Goal: Transaction & Acquisition: Book appointment/travel/reservation

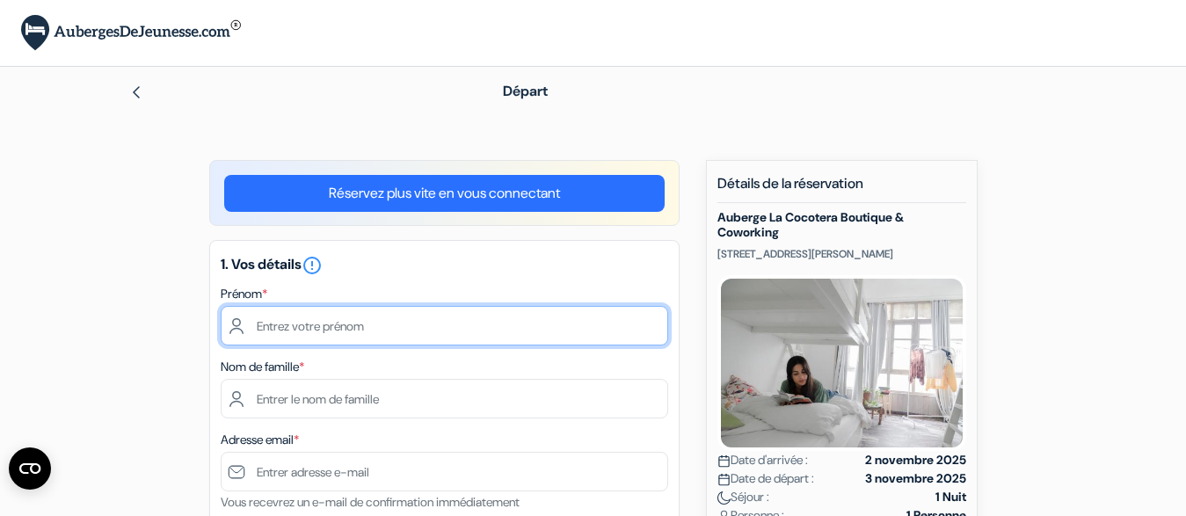
click at [408, 345] on input "text" at bounding box center [444, 326] width 447 height 40
type input "Aya"
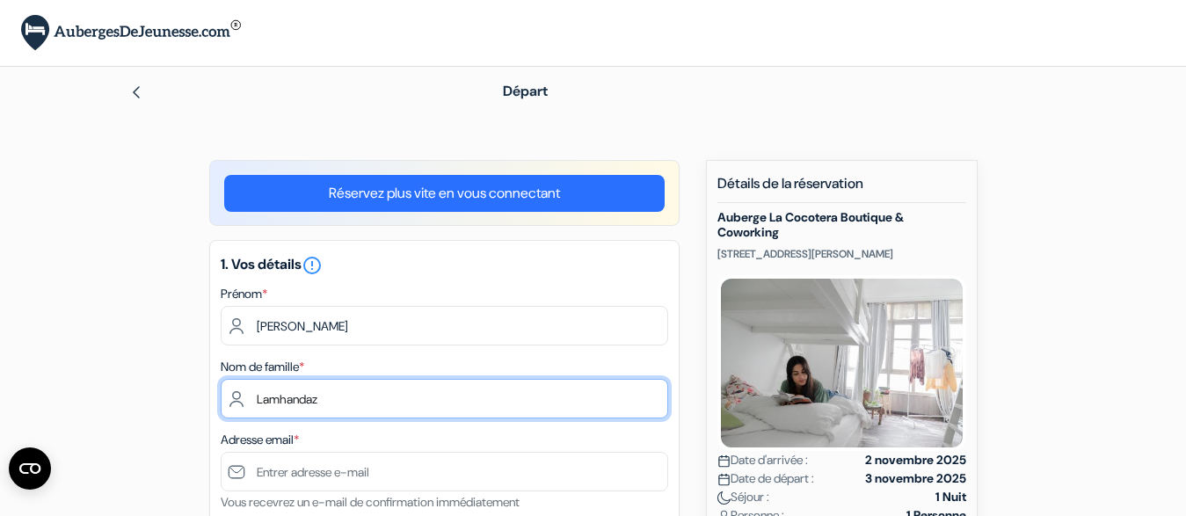
type input "Lamhandaz"
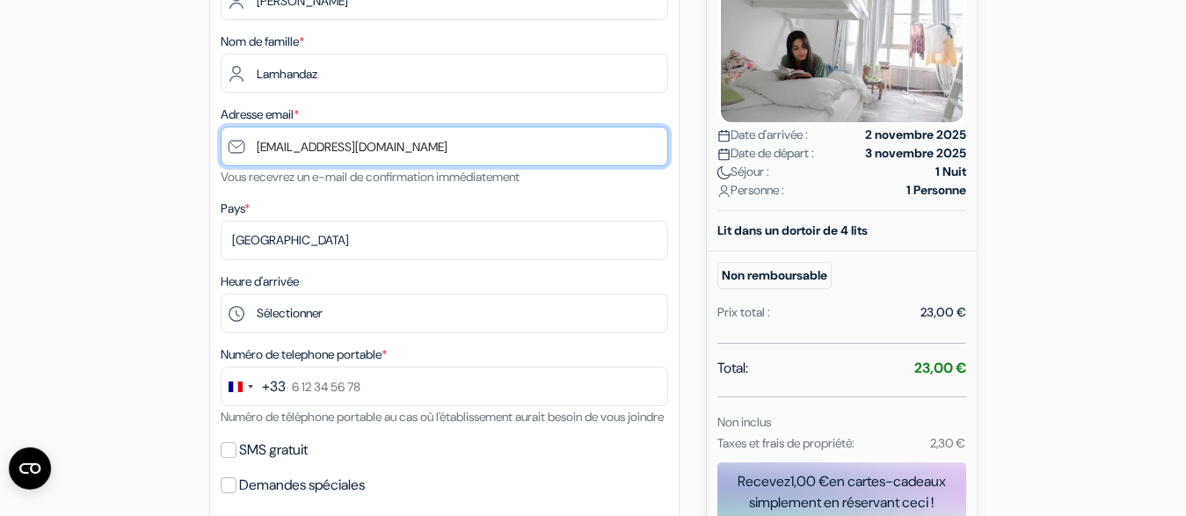
scroll to position [359, 0]
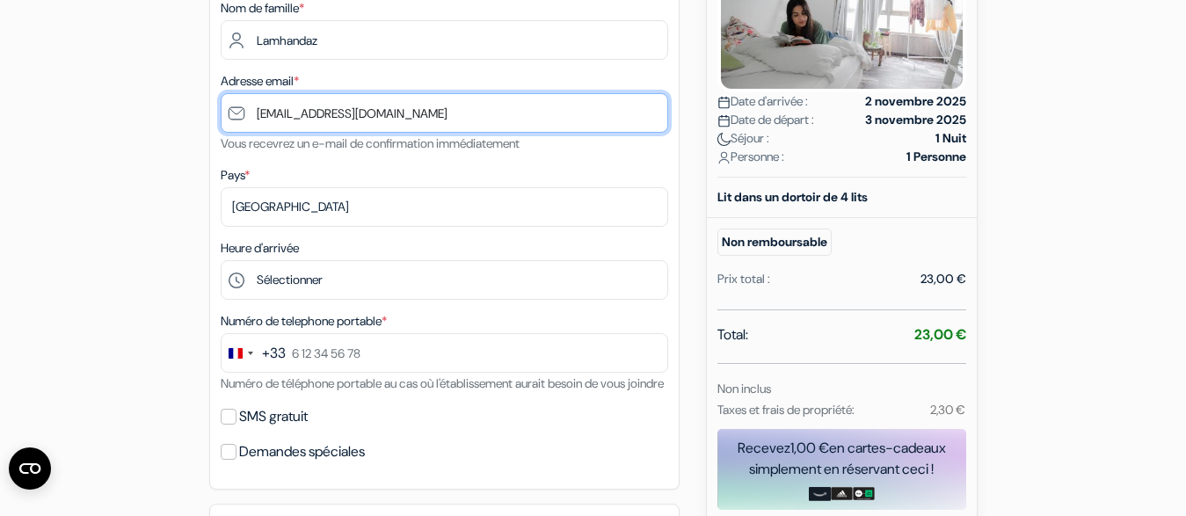
type input "[EMAIL_ADDRESS][DOMAIN_NAME]"
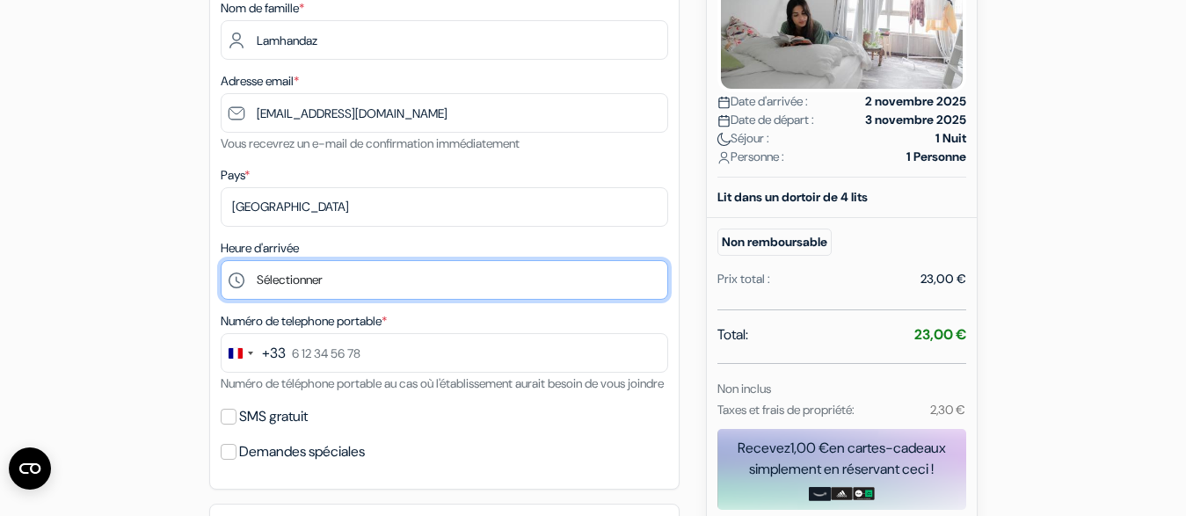
click at [221, 260] on select "Sélectionner 13:00 14:00 15:00 16:00 17:00 18:00" at bounding box center [444, 280] width 447 height 40
select select "15"
click option "15:00" at bounding box center [0, 0] width 0 height 0
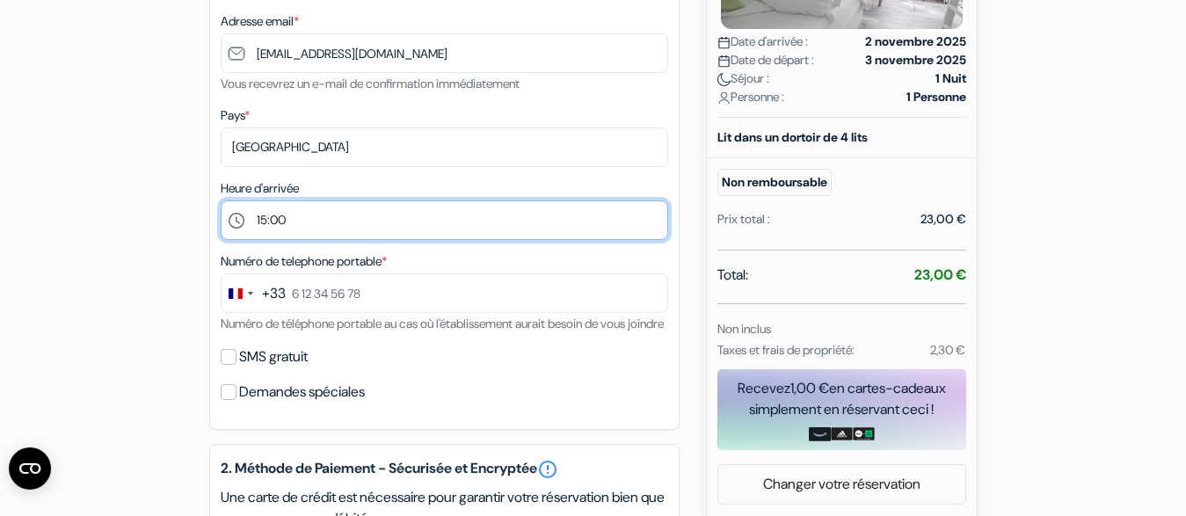
scroll to position [448, 0]
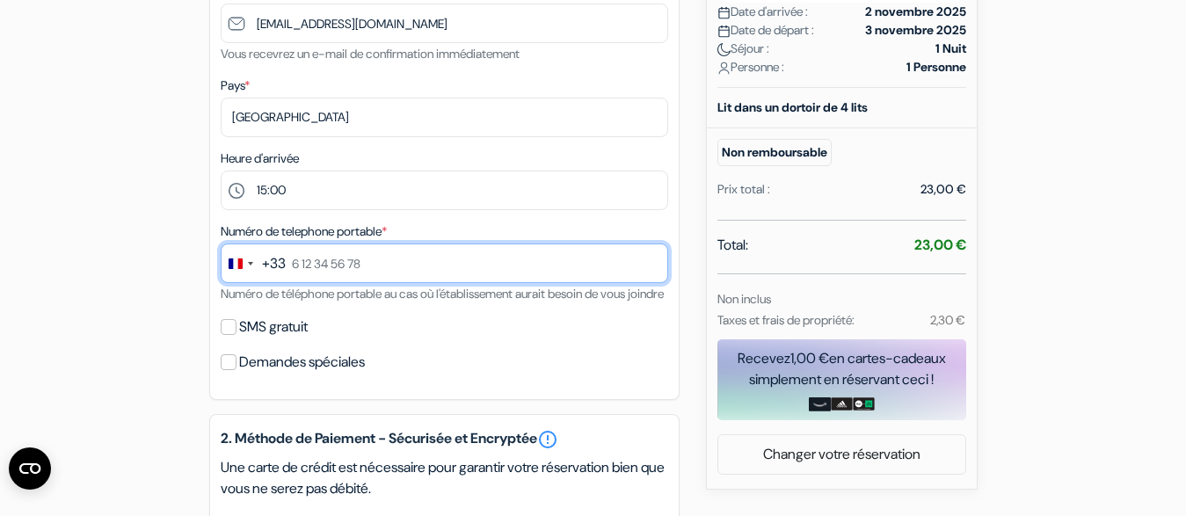
click at [362, 265] on input "text" at bounding box center [444, 264] width 447 height 40
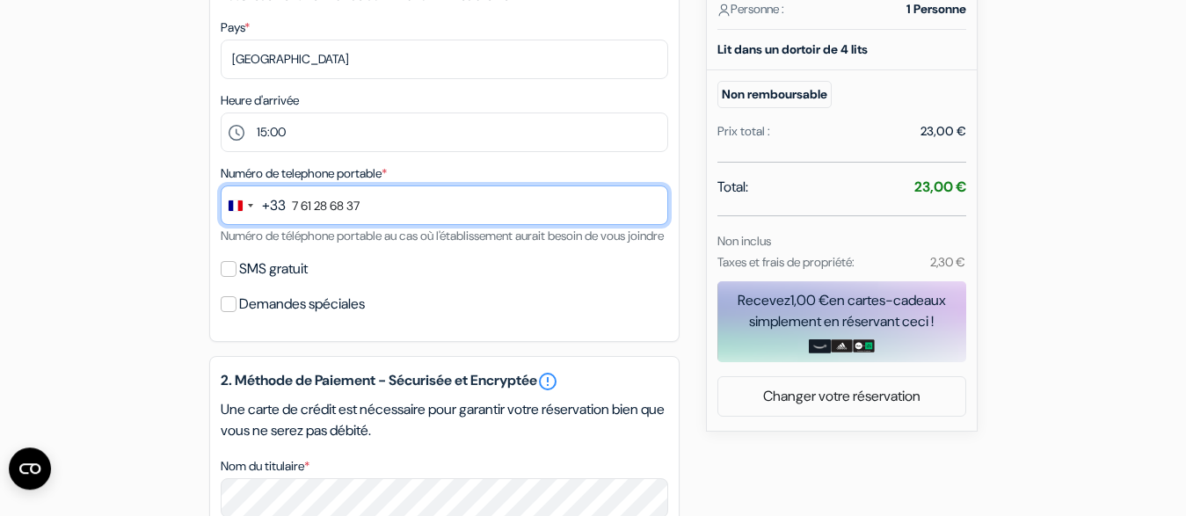
scroll to position [538, 0]
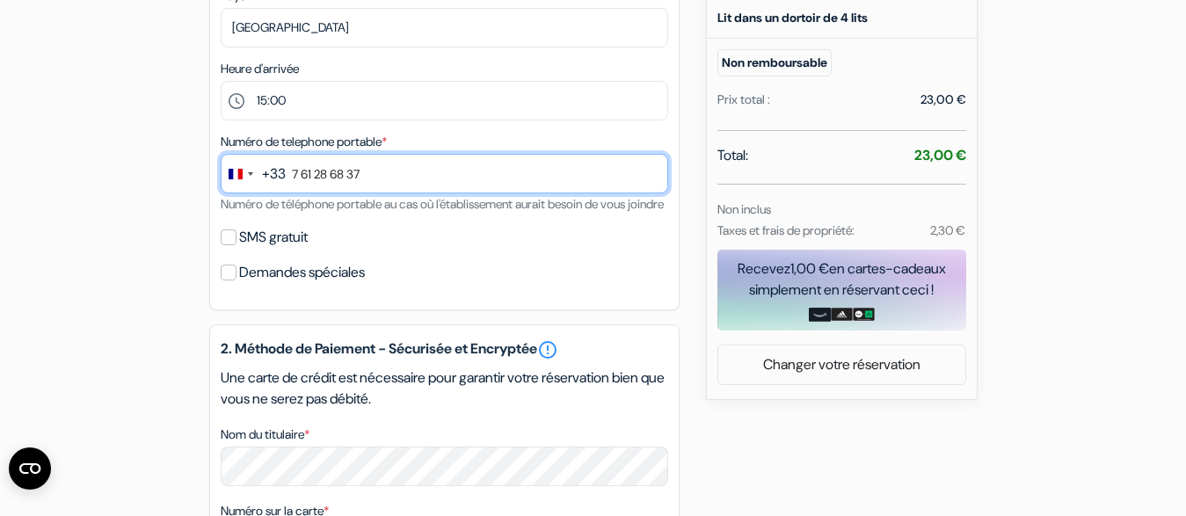
type input "7 61 28 68 37"
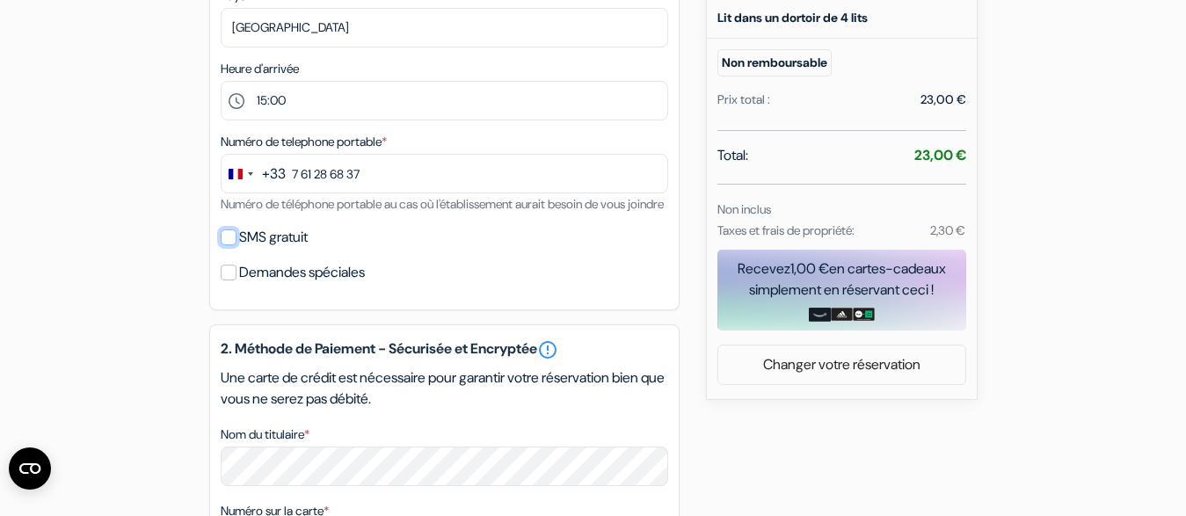
click at [229, 245] on input "SMS gratuit" at bounding box center [229, 237] width 16 height 16
checkbox input "true"
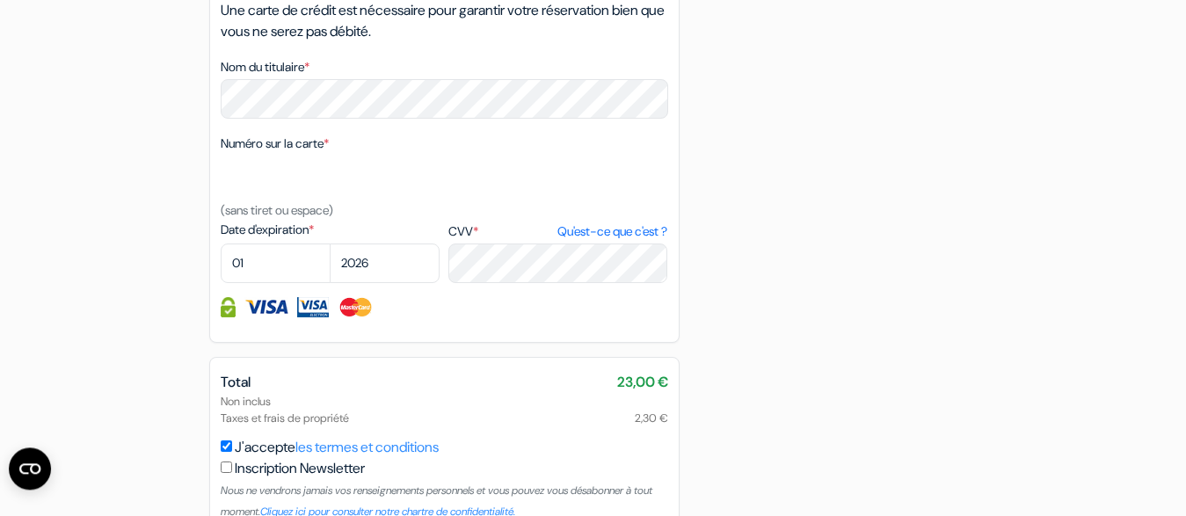
scroll to position [986, 0]
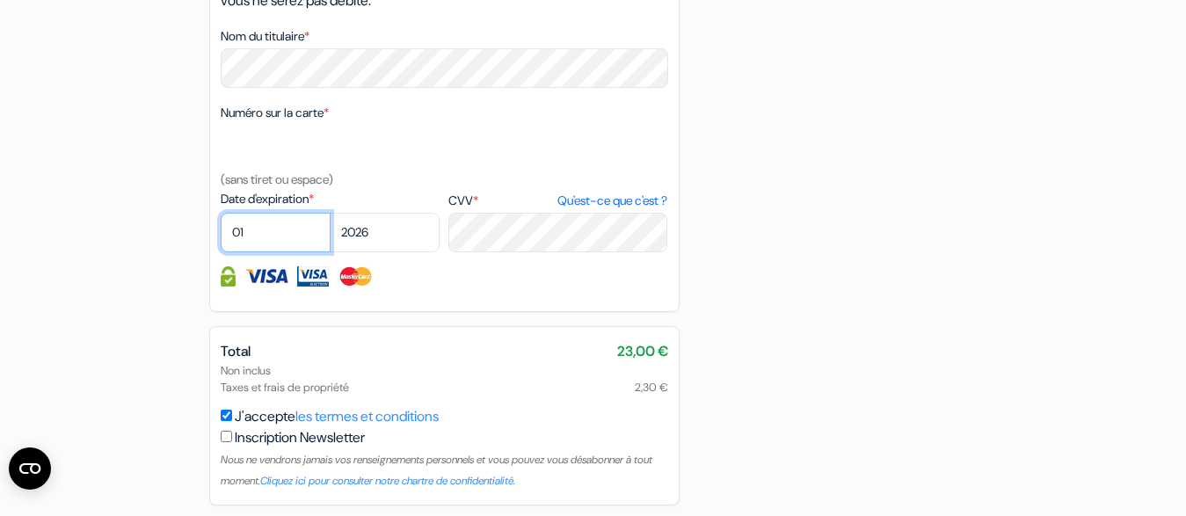
click at [221, 213] on select "01 02 03 04 05 06 07 08 09 10 11 12" at bounding box center [276, 233] width 110 height 40
select select "05"
click option "05" at bounding box center [0, 0] width 0 height 0
click at [330, 213] on select "2025 2026 2027 2028 2029 2030 2031 2032 2033 2034 2035 2036 2037 2038 2039 2040…" at bounding box center [385, 233] width 110 height 40
select select "2028"
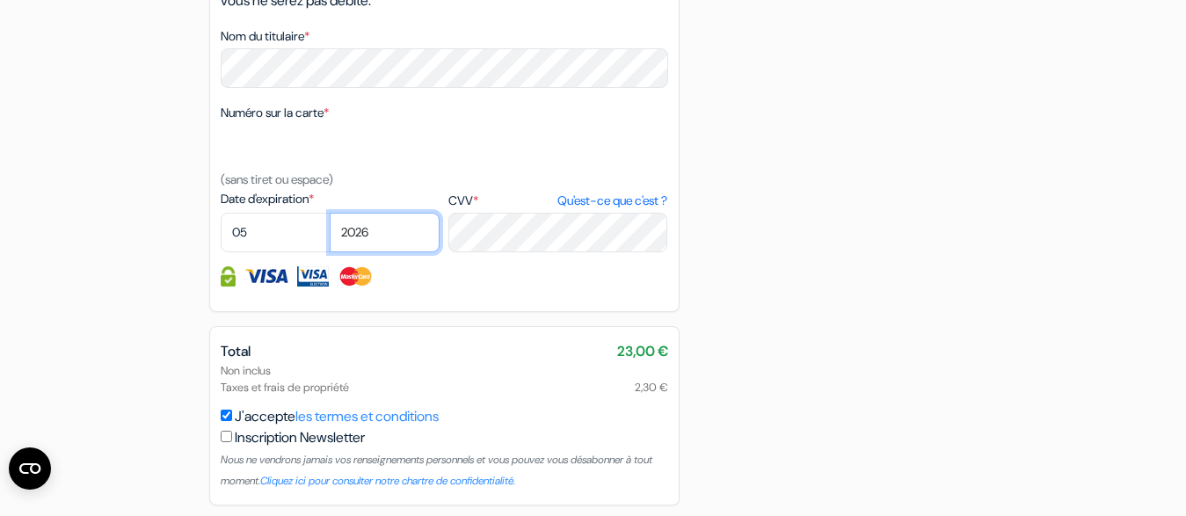
click option "2028" at bounding box center [0, 0] width 0 height 0
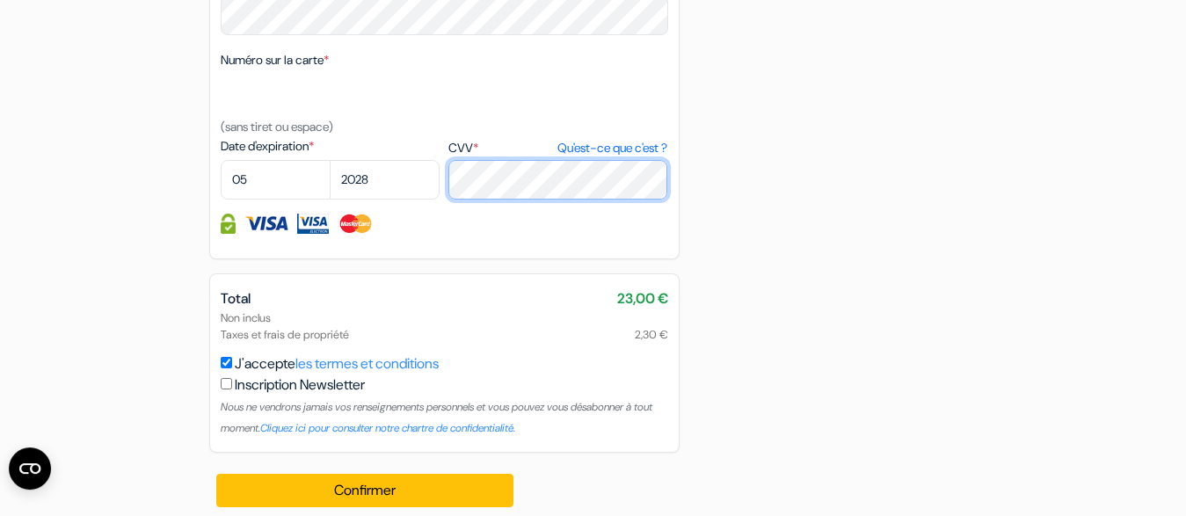
scroll to position [1072, 0]
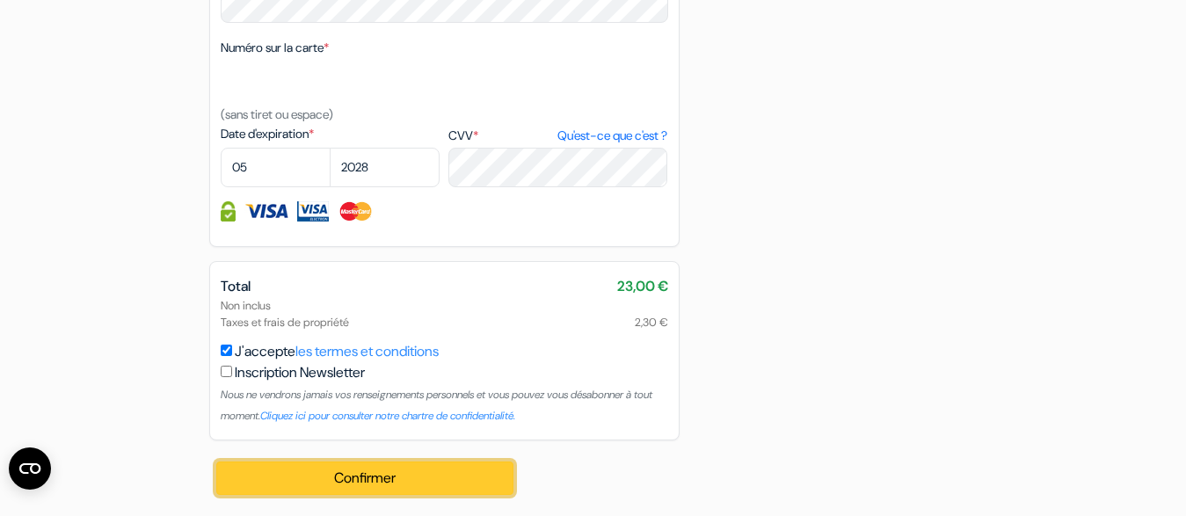
click at [456, 471] on button "Confirmer Loading..." at bounding box center [365, 478] width 298 height 33
